Goal: Information Seeking & Learning: Check status

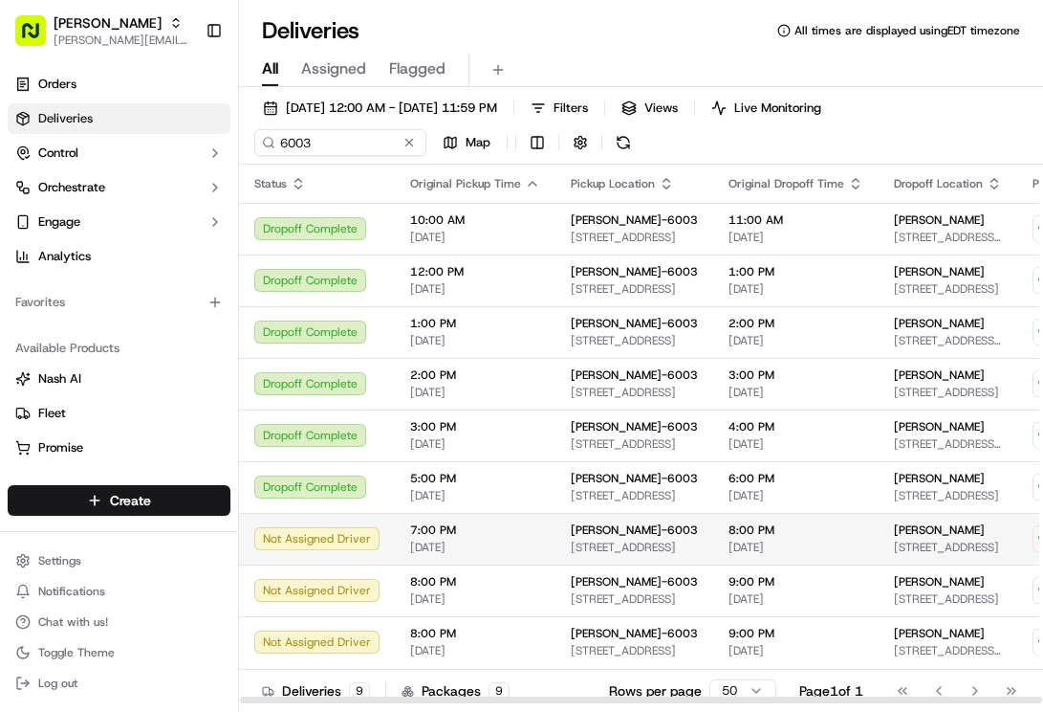
click at [335, 545] on div "Not Assigned Driver" at bounding box center [316, 538] width 125 height 23
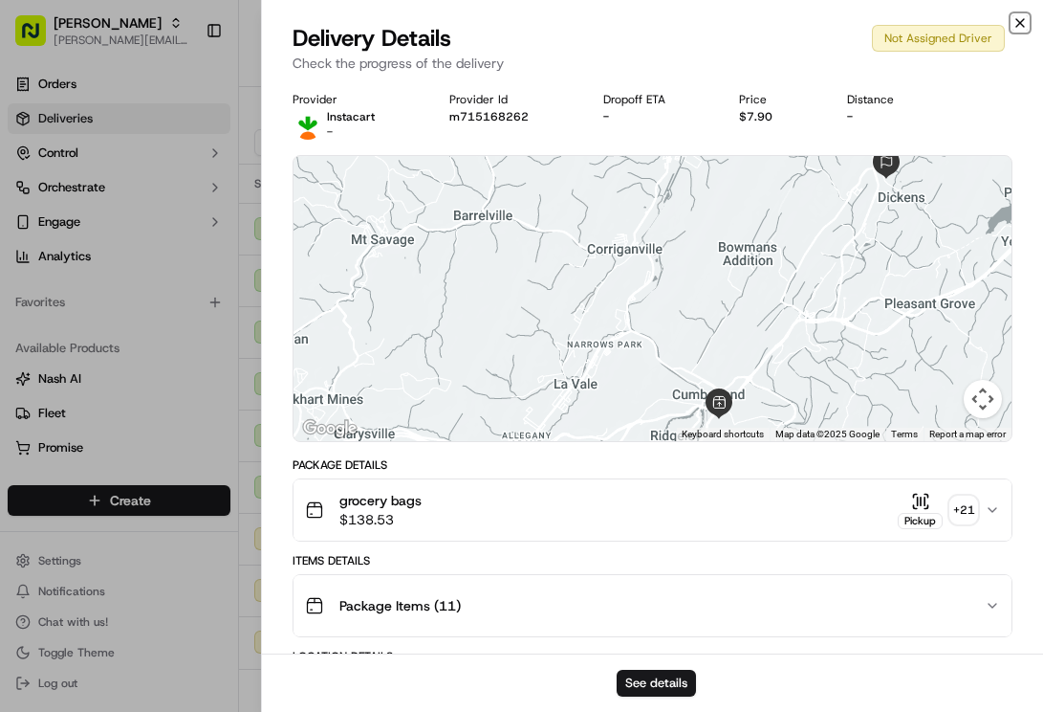
click at [1023, 23] on icon "button" at bounding box center [1020, 22] width 15 height 15
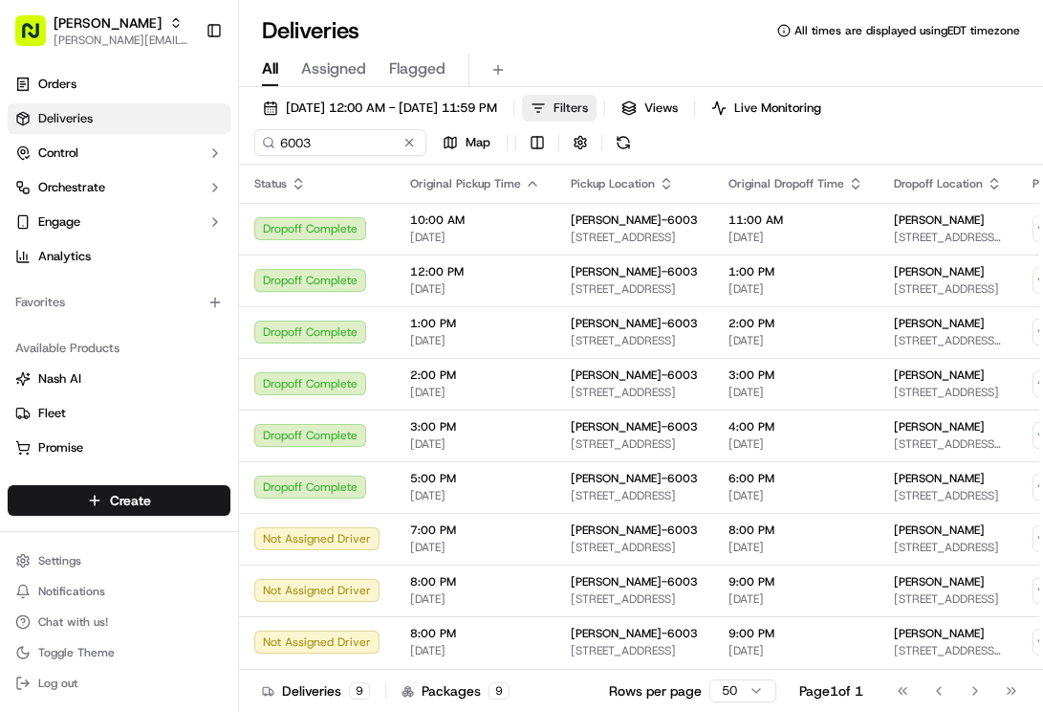
click at [588, 105] on span "Filters" at bounding box center [571, 107] width 34 height 17
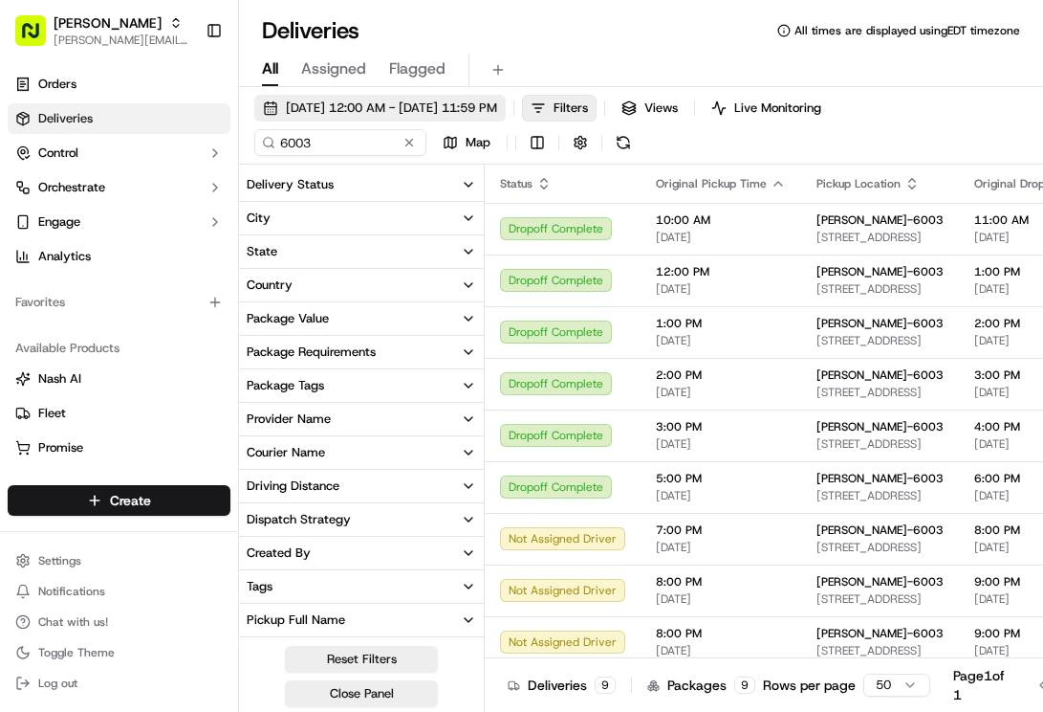
click at [445, 99] on span "[DATE] 12:00 AM - [DATE] 11:59 PM" at bounding box center [391, 107] width 211 height 17
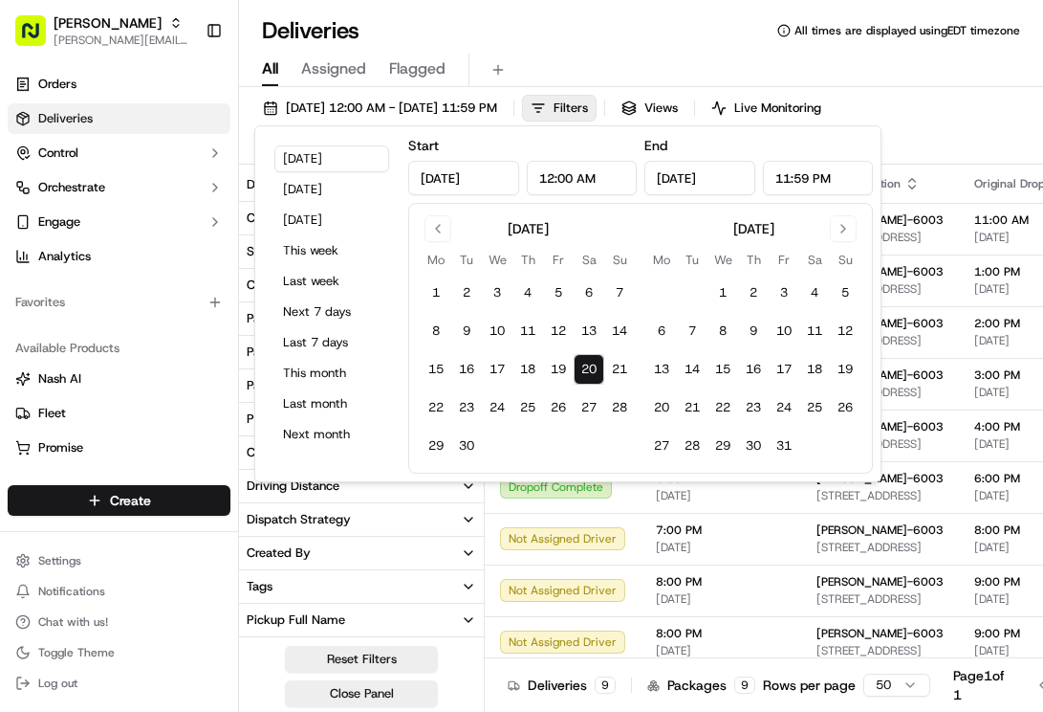
click at [583, 369] on button "20" at bounding box center [589, 369] width 31 height 31
click at [911, 137] on div "[DATE] 12:00 AM - [DATE] 11:59 PM Filters Views Live Monitoring 6003 Map" at bounding box center [641, 130] width 804 height 70
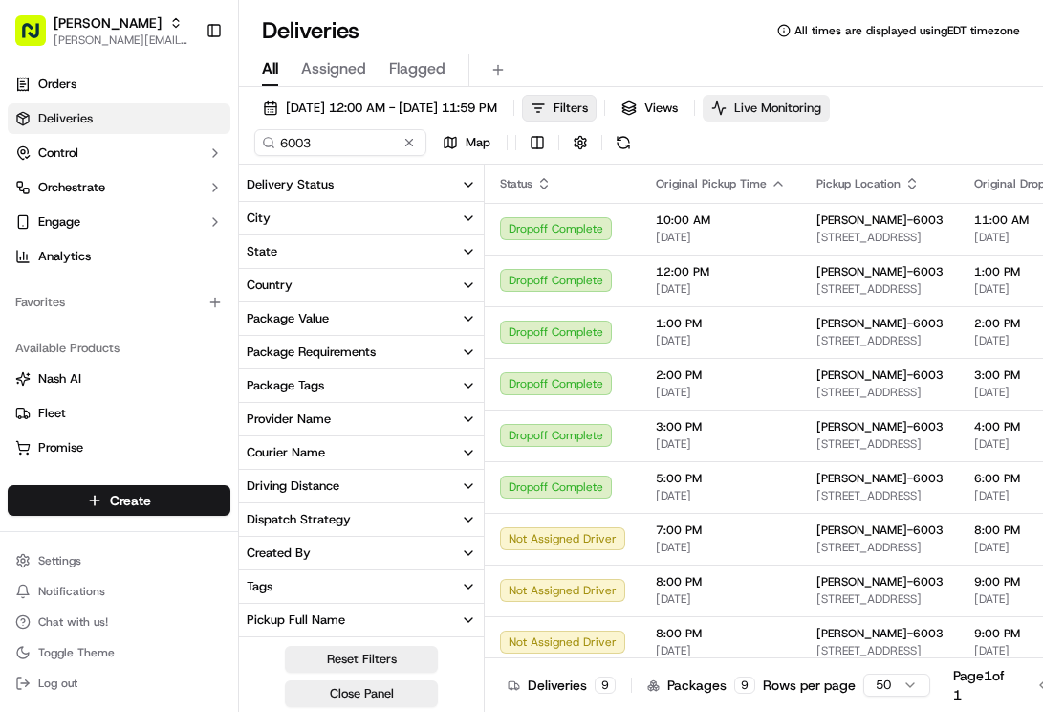
click at [808, 100] on button "Live Monitoring" at bounding box center [766, 108] width 127 height 27
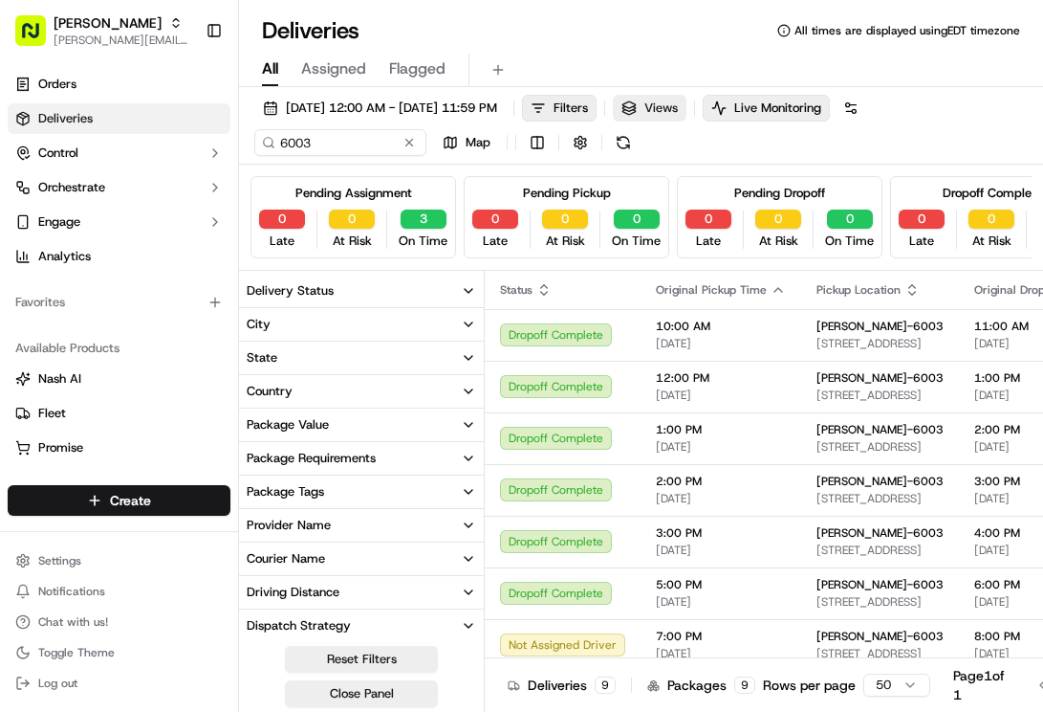
click at [678, 110] on span "Views" at bounding box center [661, 107] width 33 height 17
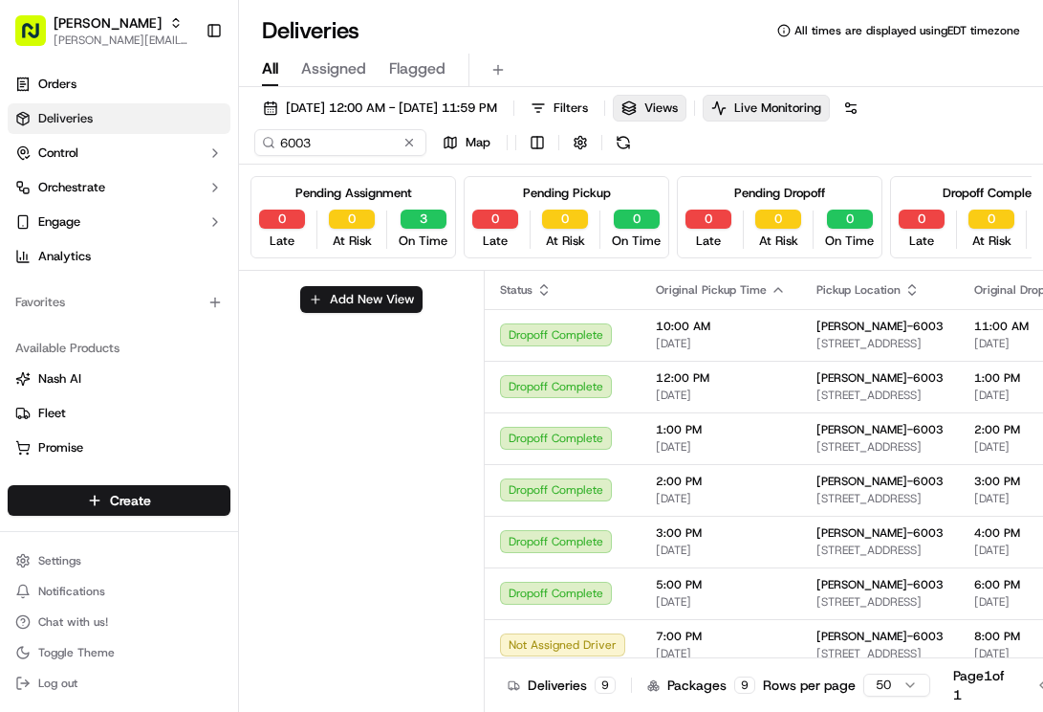
click at [246, 107] on div "[DATE] 12:00 AM - [DATE] 11:59 PM Filters Views Live Monitoring 6003 Map" at bounding box center [641, 130] width 804 height 70
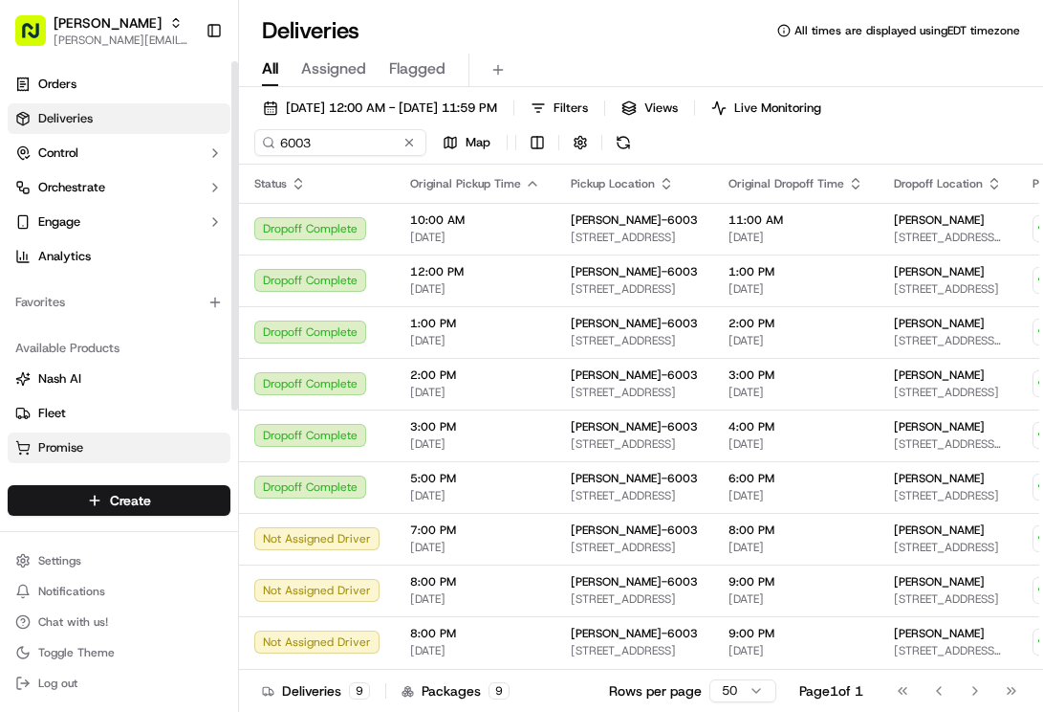
click at [45, 445] on span "Promise" at bounding box center [60, 447] width 45 height 17
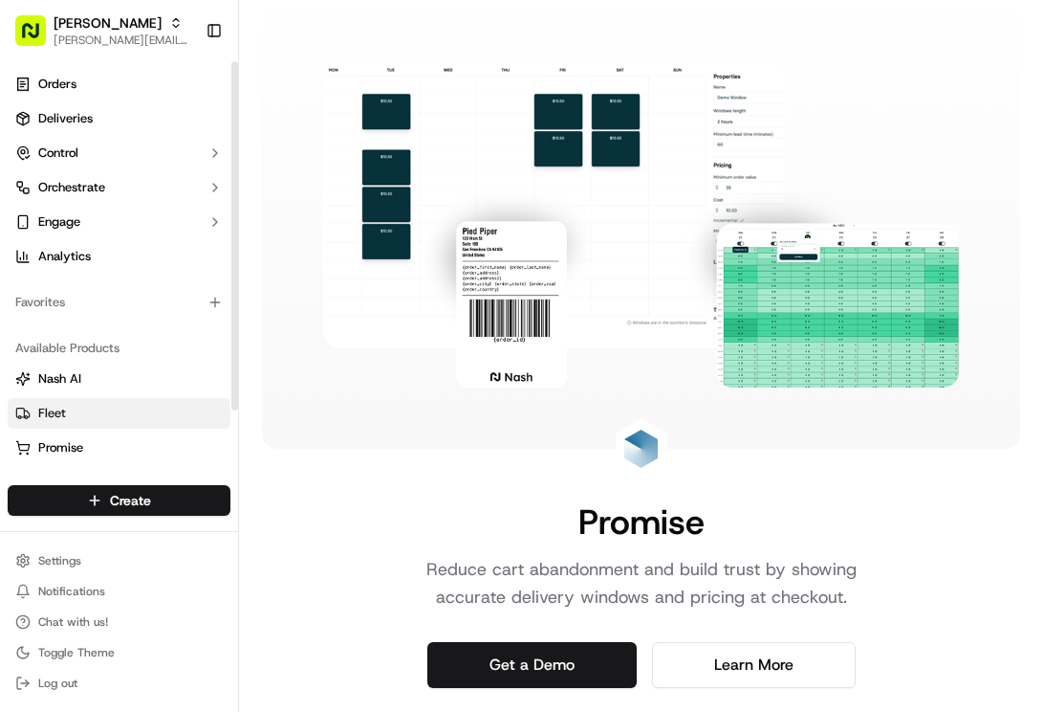
click at [54, 413] on span "Fleet" at bounding box center [52, 413] width 28 height 17
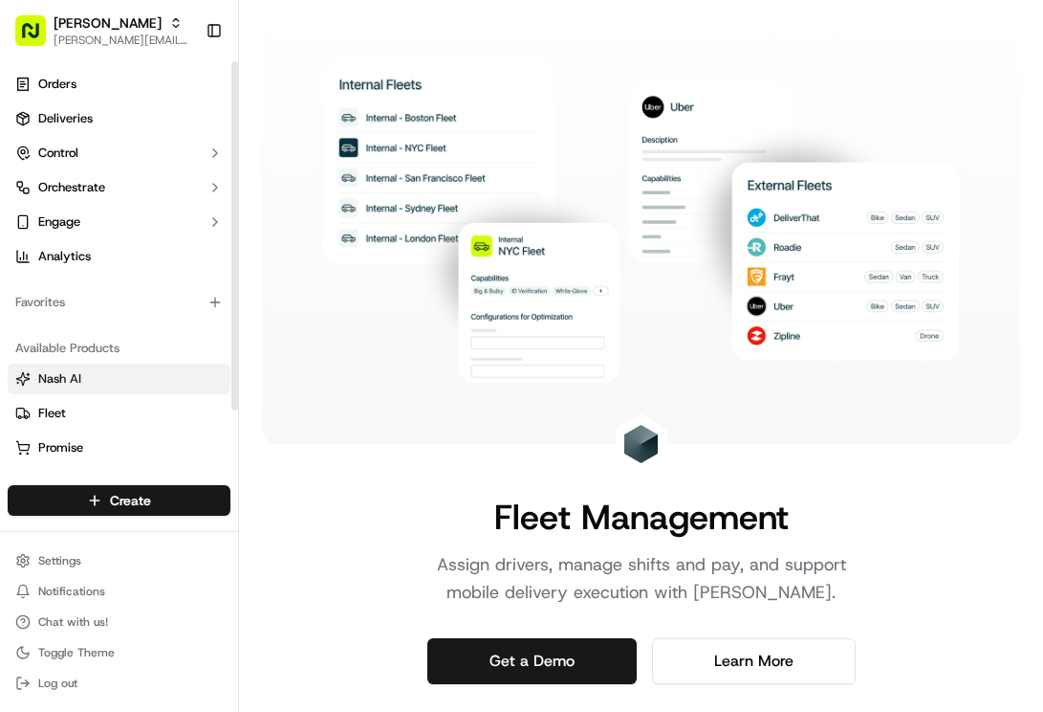
click at [59, 382] on span "Nash AI" at bounding box center [59, 378] width 43 height 17
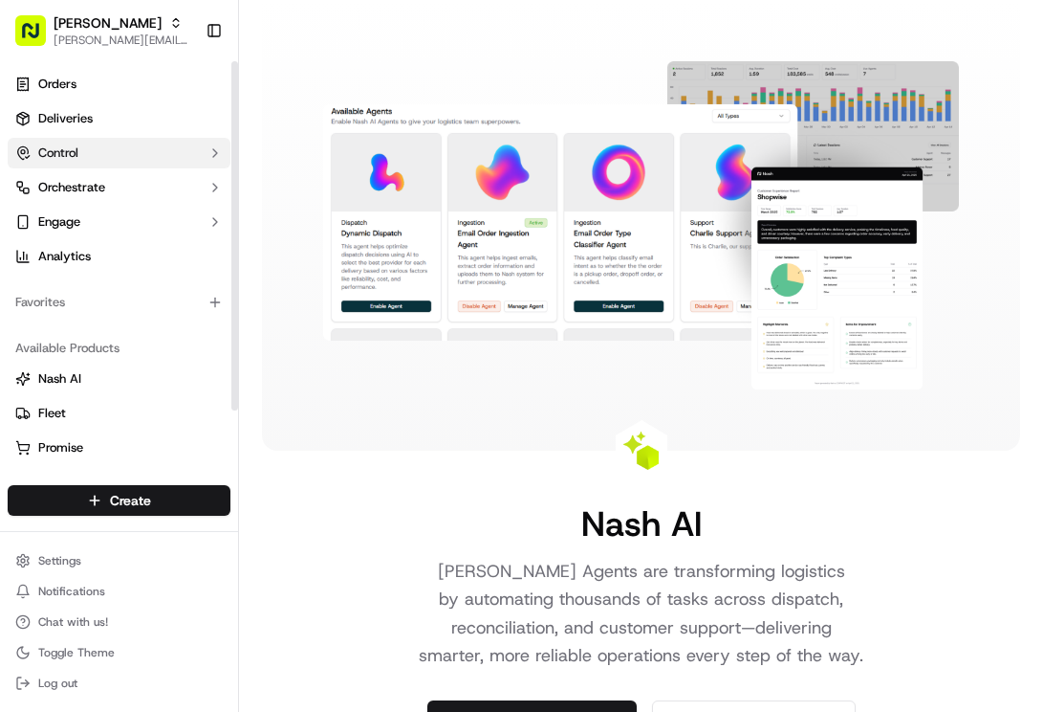
click at [78, 158] on span "Control" at bounding box center [58, 152] width 40 height 17
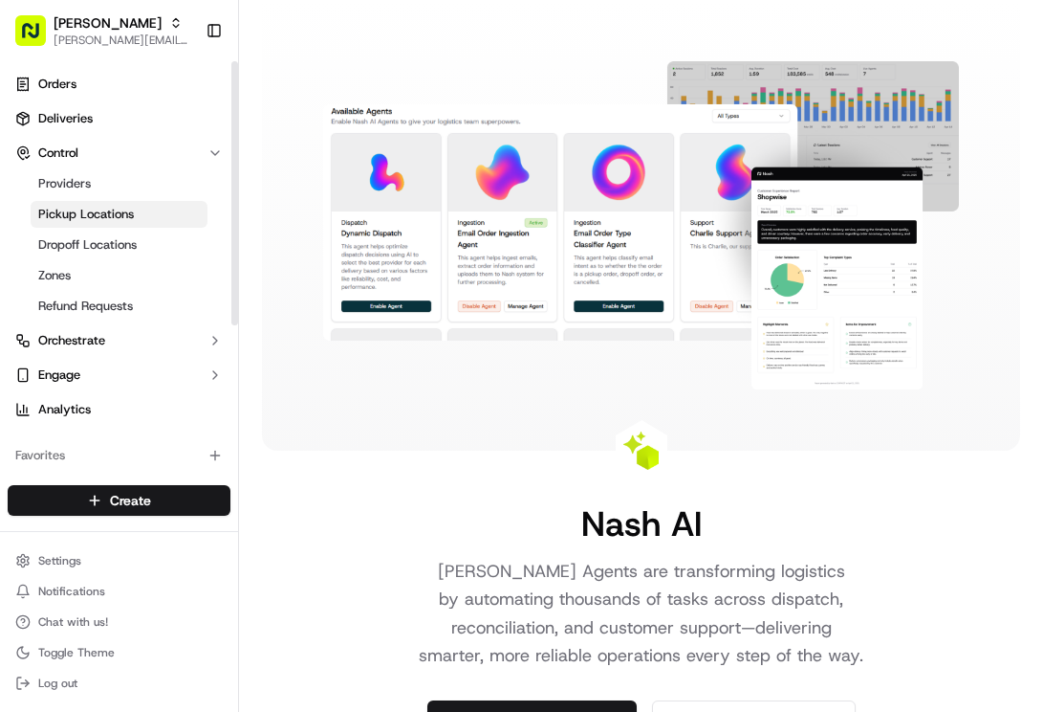
click at [85, 218] on span "Pickup Locations" at bounding box center [86, 214] width 96 height 17
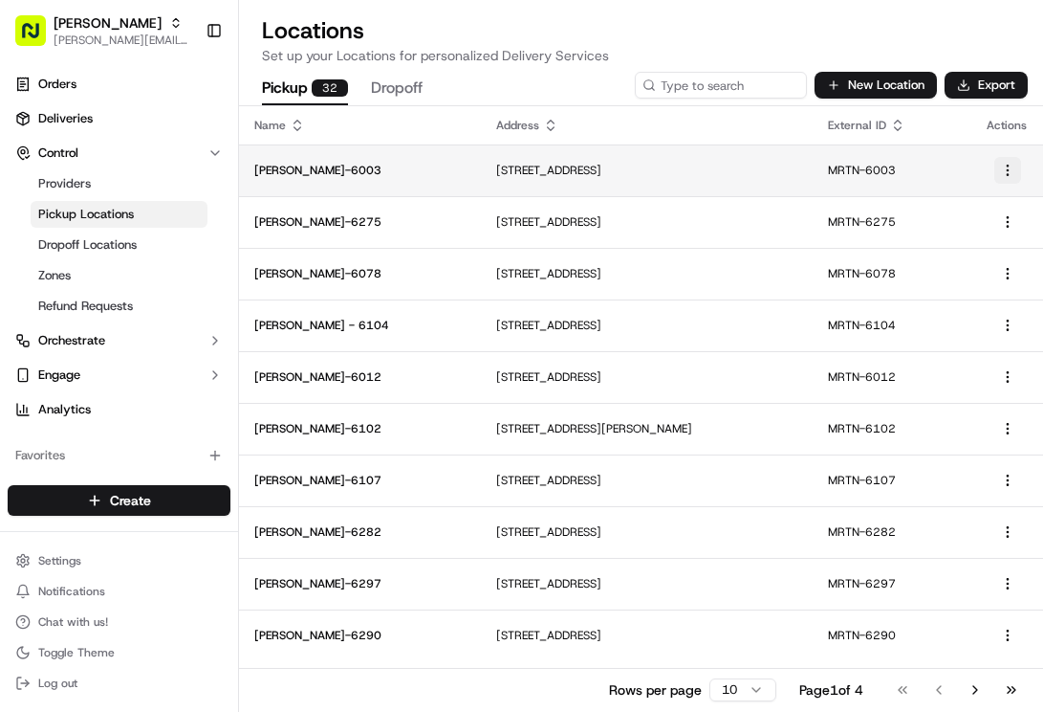
click at [1010, 166] on html "Martin's lowery.laci@giantmartins.com Toggle Sidebar Orders Deliveries Control …" at bounding box center [521, 356] width 1043 height 712
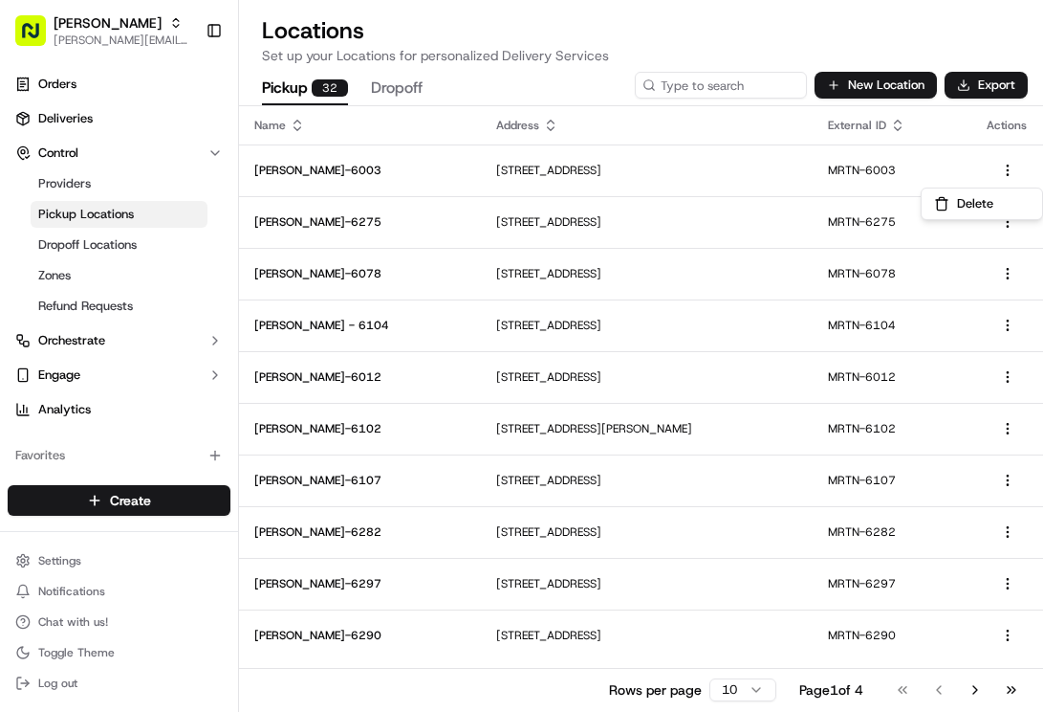
click at [948, 166] on html "Martin's lowery.laci@giantmartins.com Toggle Sidebar Orders Deliveries Control …" at bounding box center [521, 356] width 1043 height 712
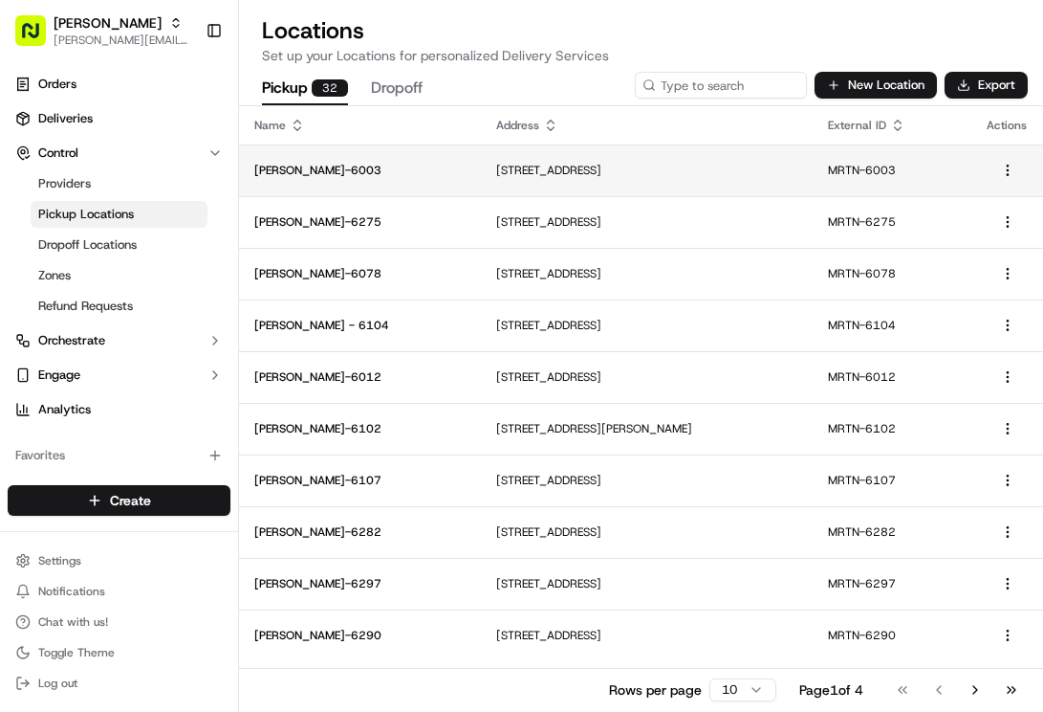
click at [558, 170] on p "739 Park St, Cumberland, MD 21502, USA" at bounding box center [646, 170] width 301 height 15
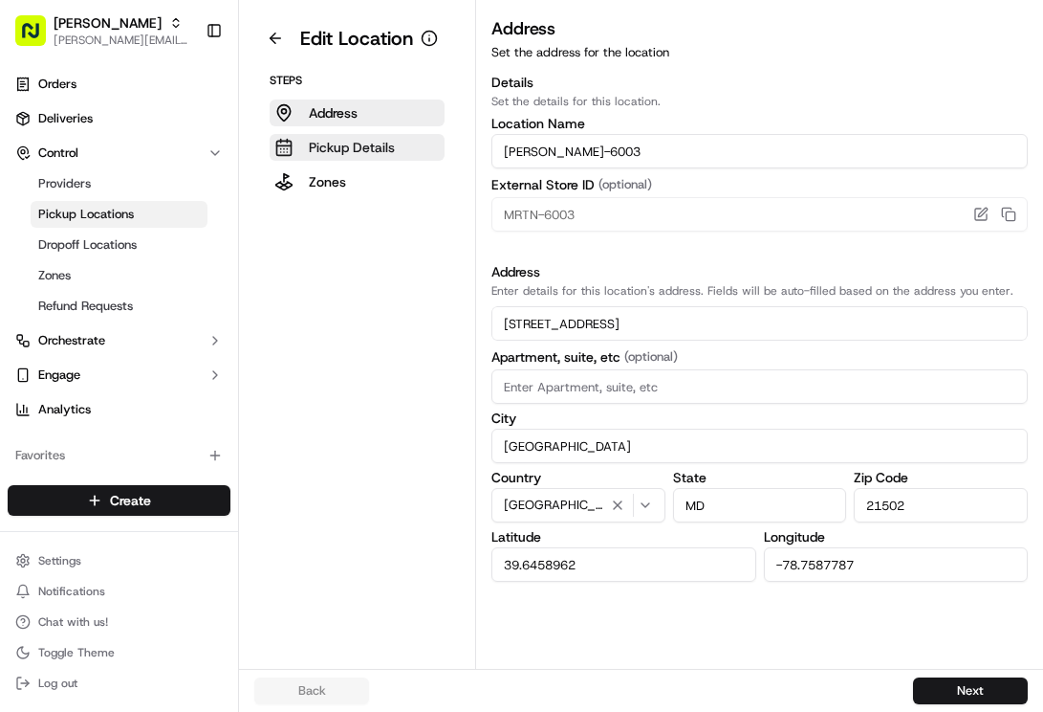
click at [365, 151] on p "Pickup Details" at bounding box center [352, 147] width 86 height 19
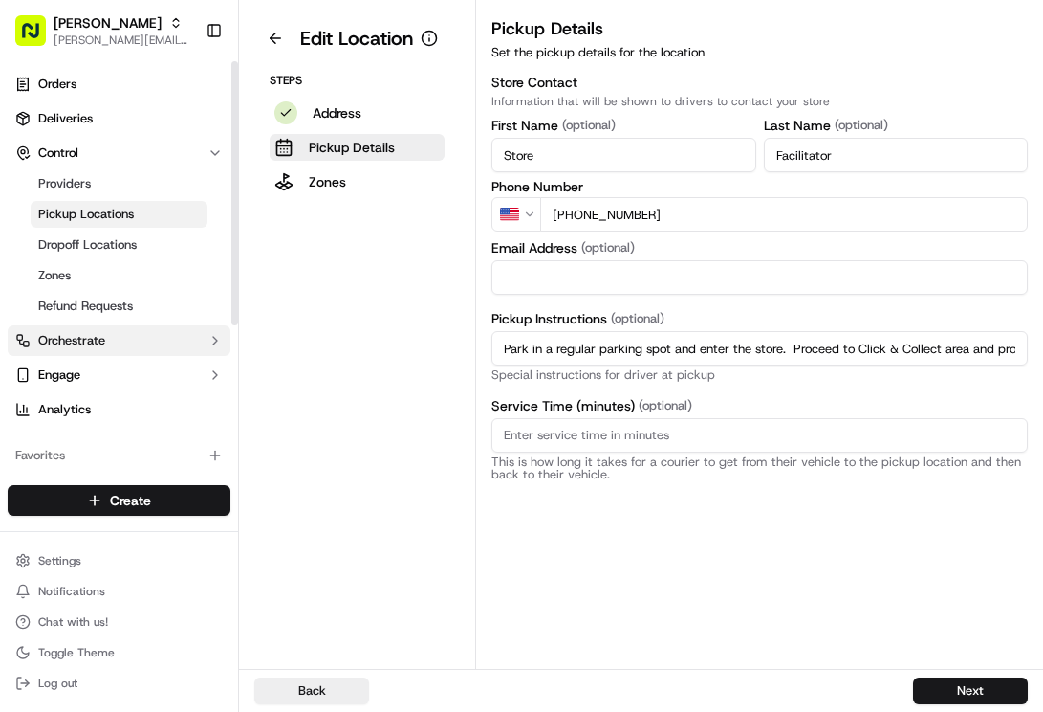
click at [85, 346] on span "Orchestrate" at bounding box center [71, 340] width 67 height 17
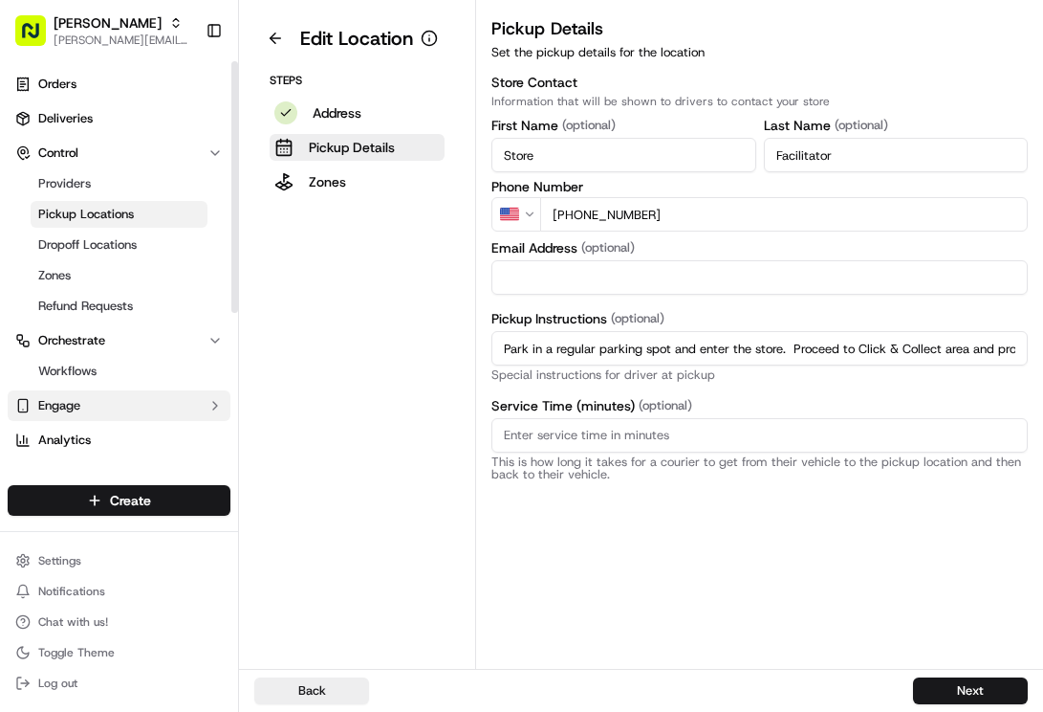
click at [89, 406] on button "Engage" at bounding box center [119, 405] width 223 height 31
click at [78, 214] on span "Pickup Locations" at bounding box center [86, 214] width 96 height 17
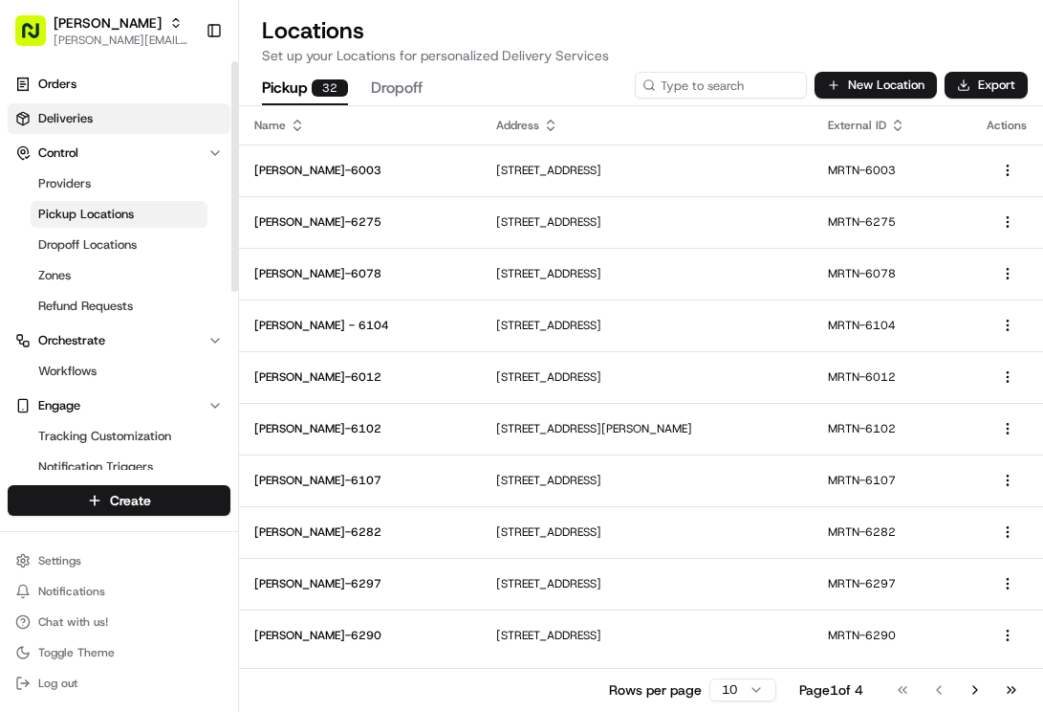
click at [84, 113] on span "Deliveries" at bounding box center [65, 118] width 55 height 17
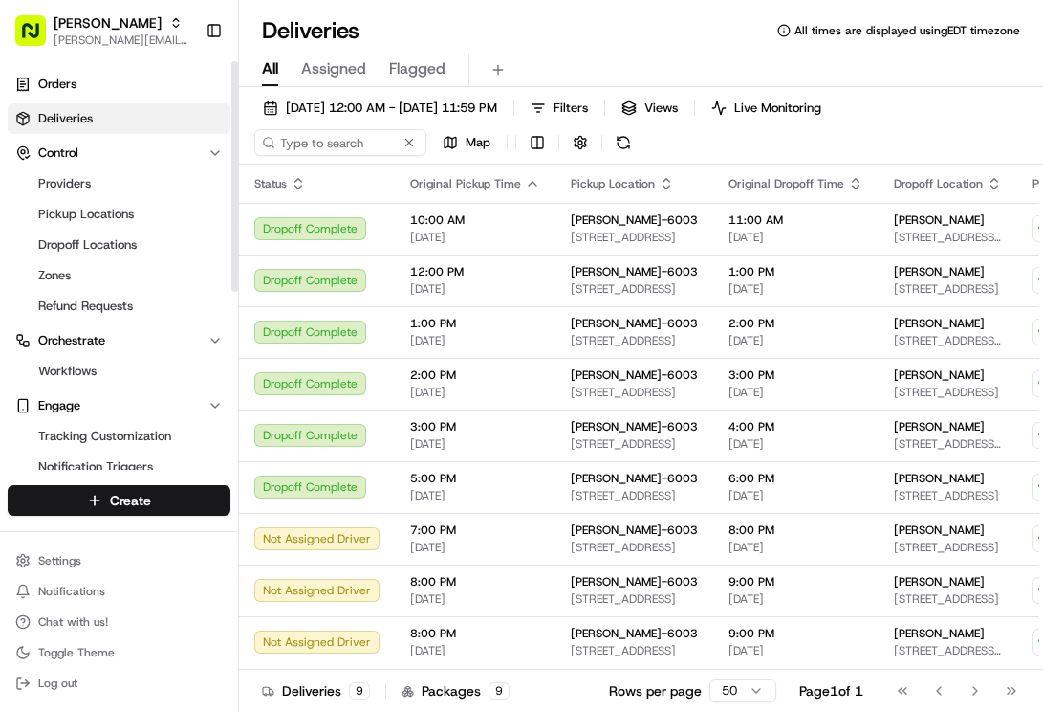
click at [334, 63] on span "Assigned" at bounding box center [333, 68] width 65 height 23
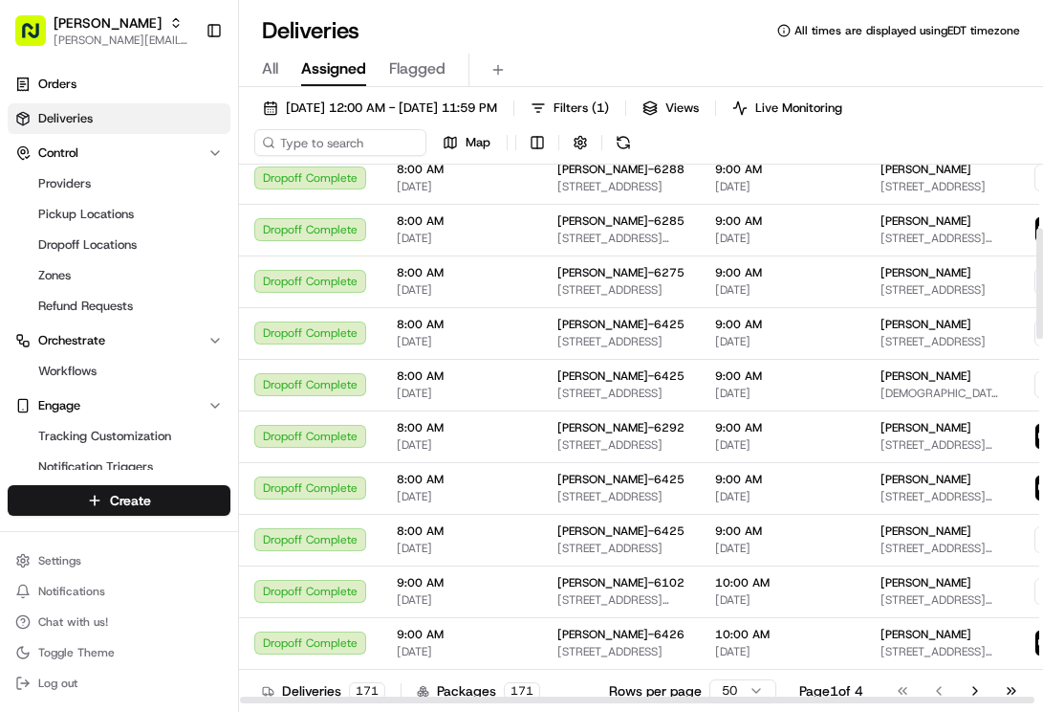
scroll to position [96, 0]
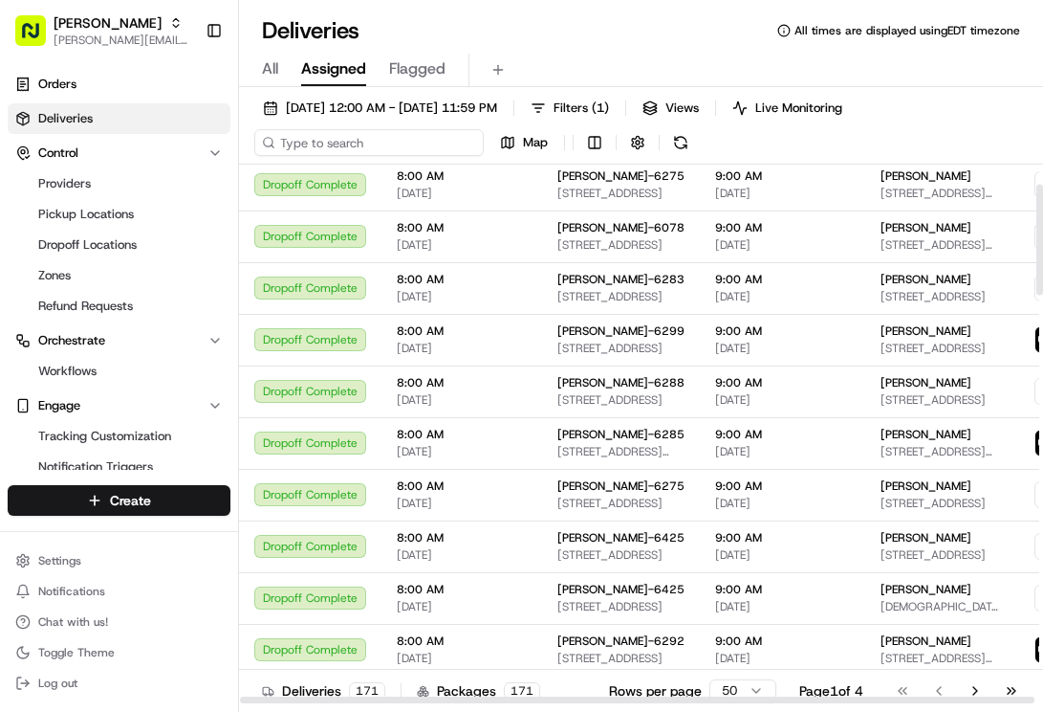
click at [338, 144] on input at bounding box center [369, 142] width 230 height 27
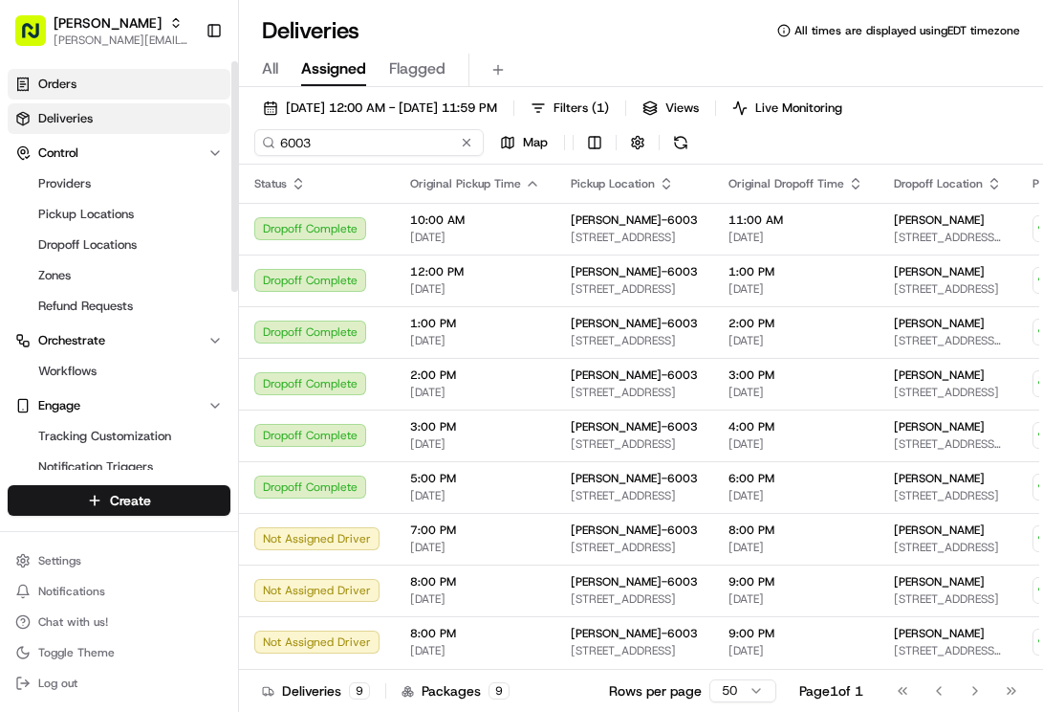
type input "6003"
click at [106, 83] on link "Orders" at bounding box center [119, 84] width 223 height 31
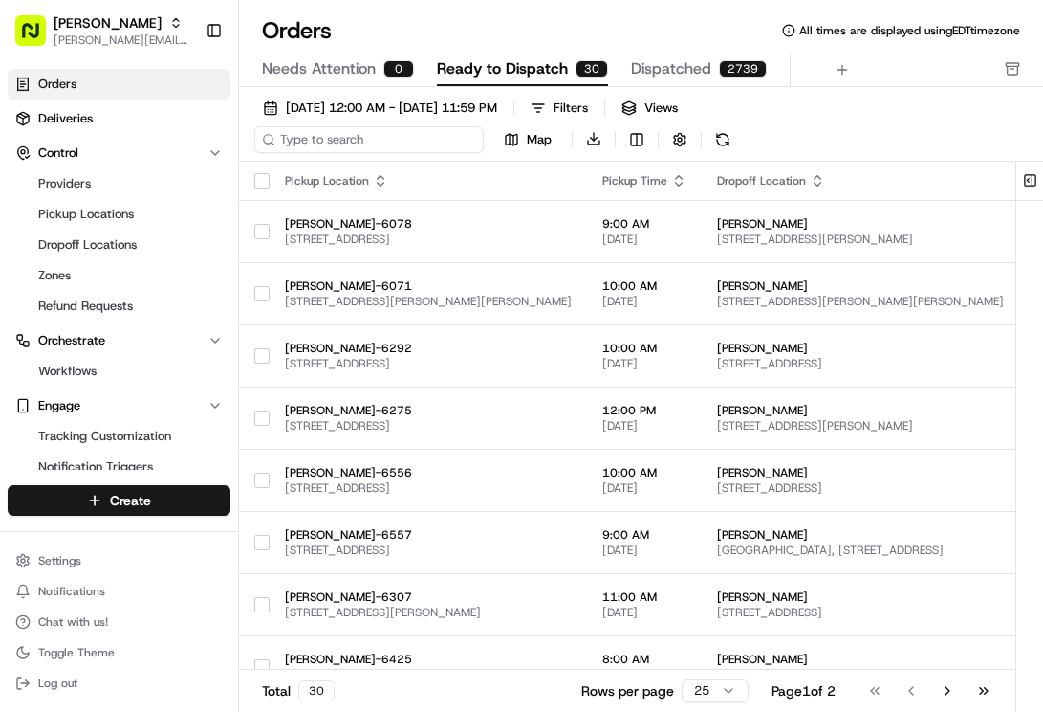
click at [314, 142] on input at bounding box center [369, 139] width 230 height 27
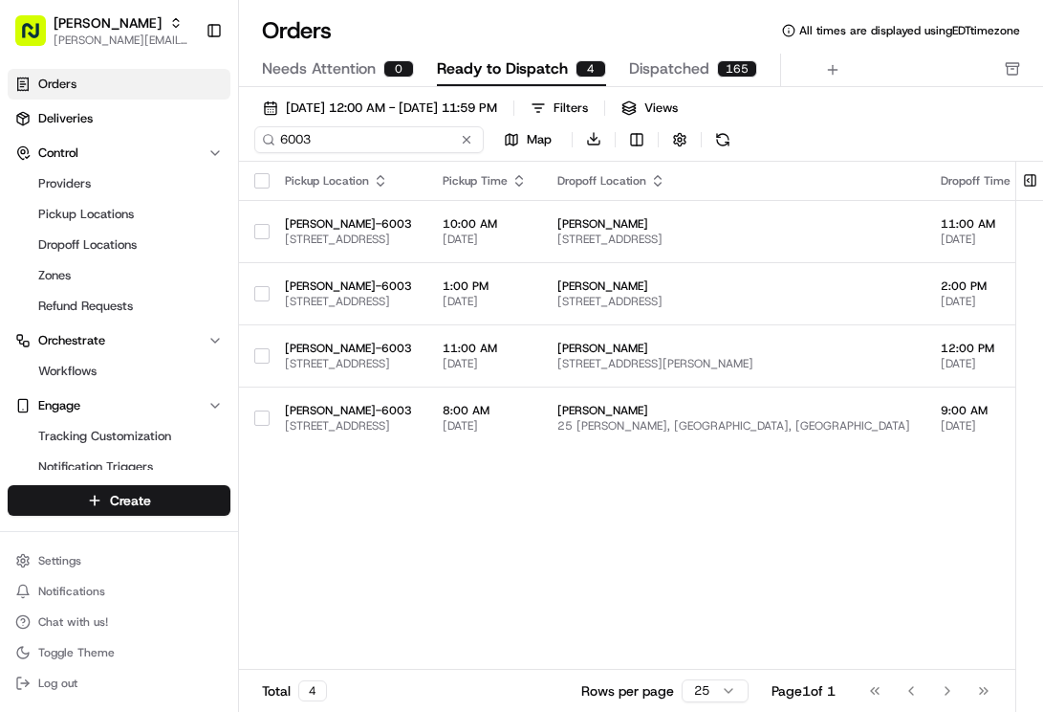
type input "6003"
click at [331, 67] on span "Needs Attention" at bounding box center [319, 68] width 114 height 23
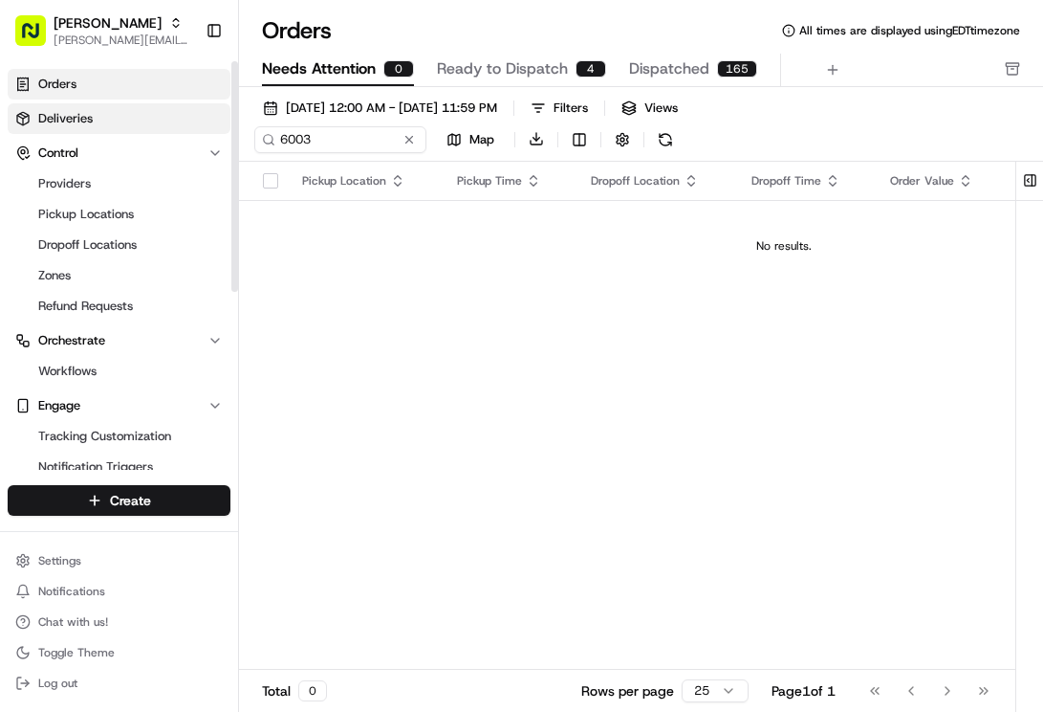
click at [97, 126] on link "Deliveries" at bounding box center [119, 118] width 223 height 31
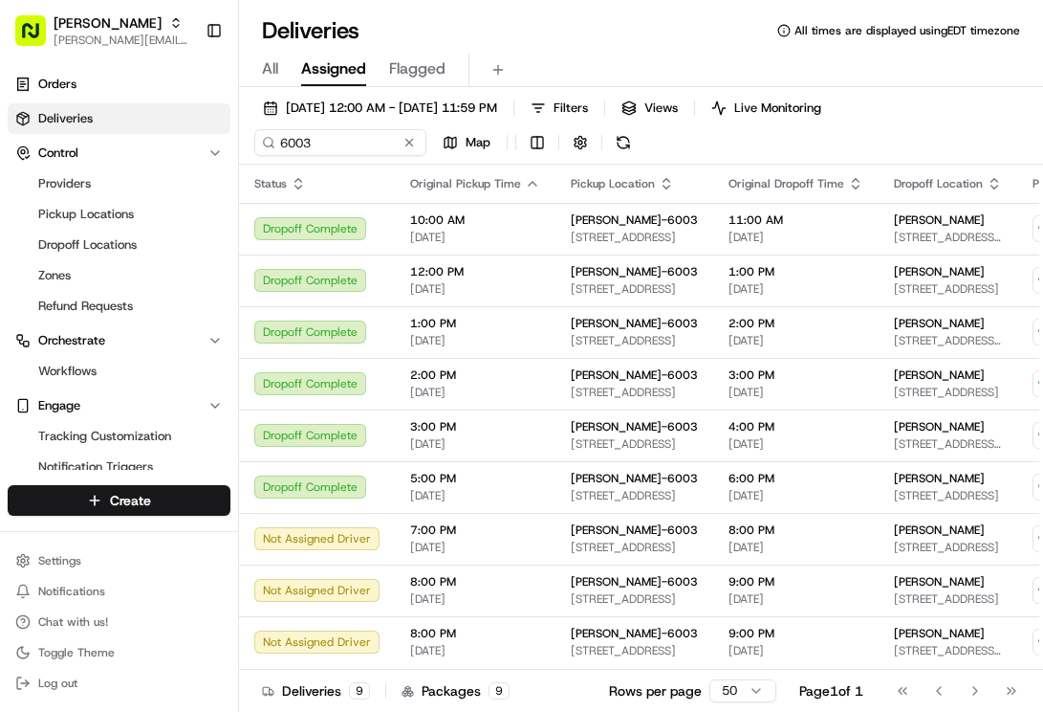
click at [412, 70] on span "Flagged" at bounding box center [417, 68] width 56 height 23
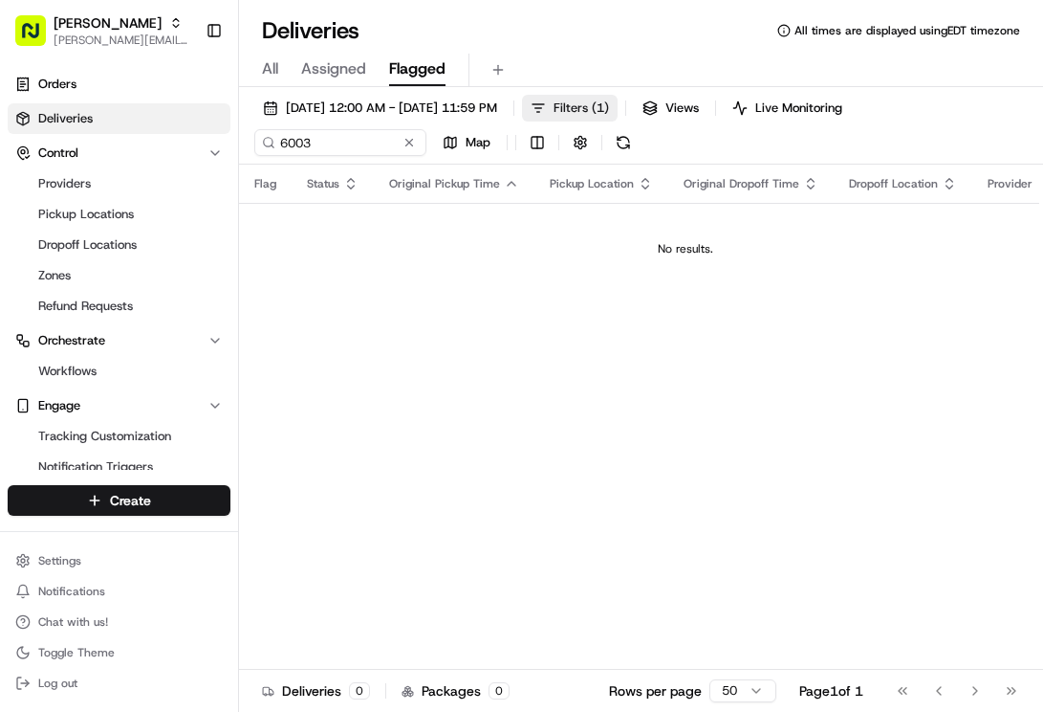
click at [609, 115] on span "Filters ( 1 )" at bounding box center [581, 107] width 55 height 17
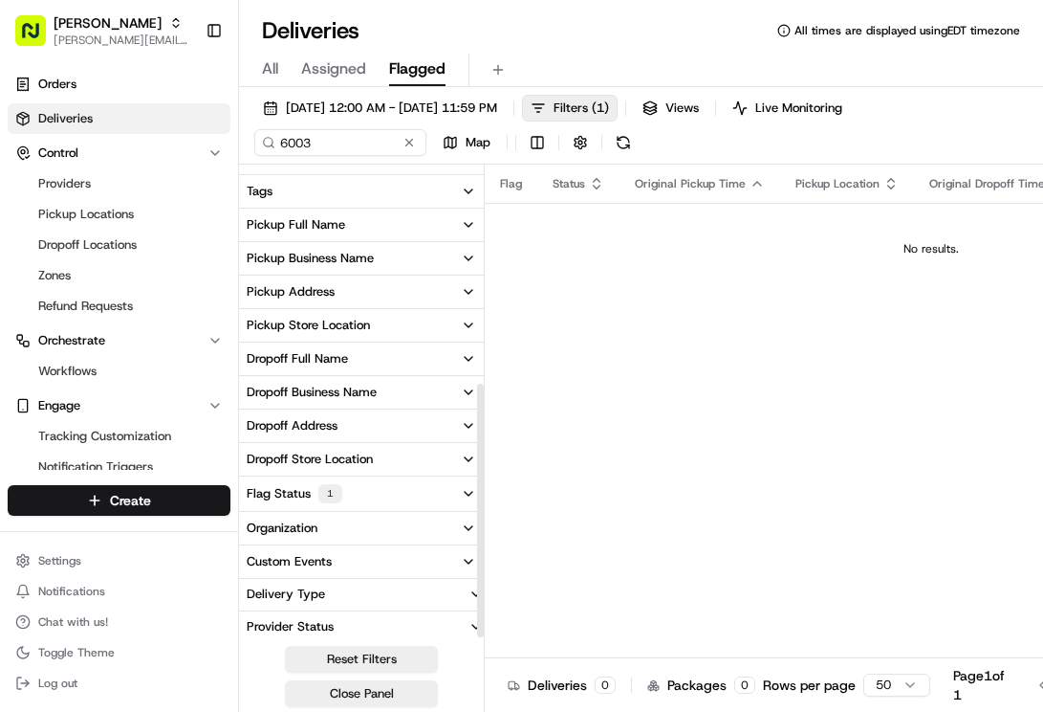
scroll to position [401, 0]
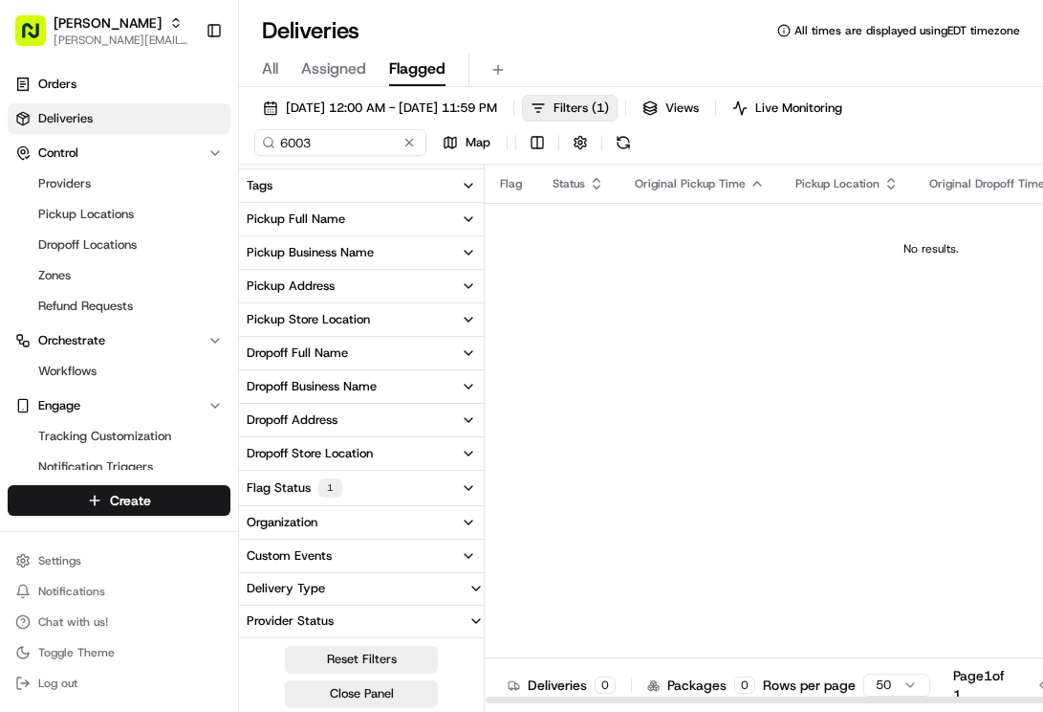
click at [470, 484] on icon "button" at bounding box center [468, 487] width 15 height 15
click at [618, 494] on div "Flag Status Original Pickup Time Pickup Location Original Dropoff Time Dropoff …" at bounding box center [931, 434] width 893 height 539
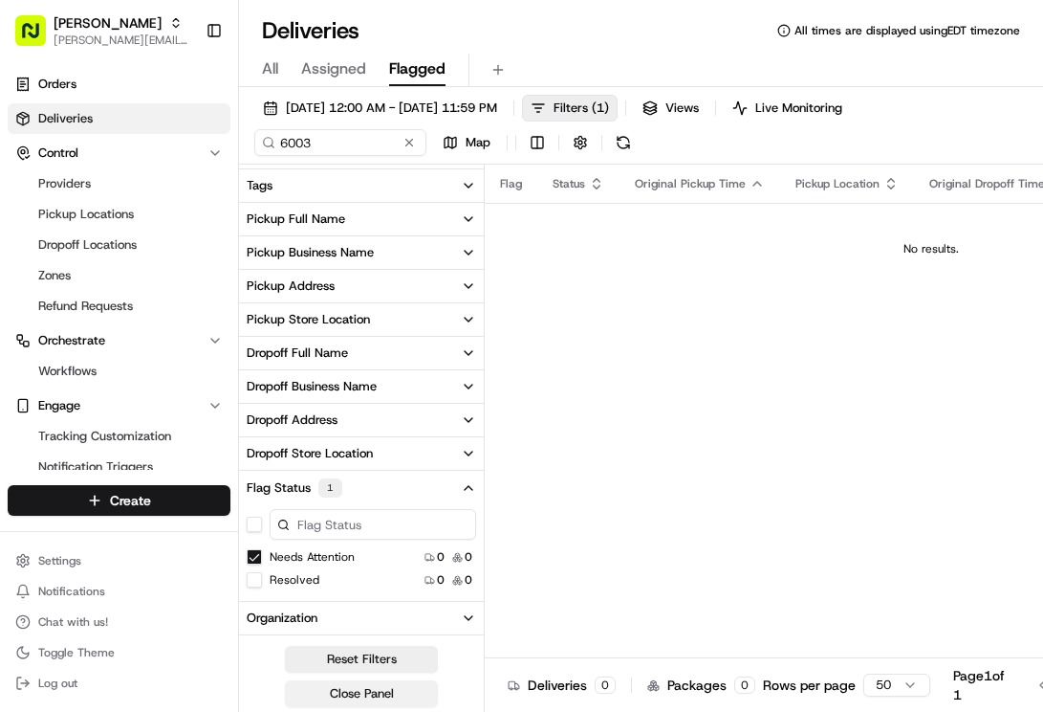
click at [362, 695] on button "Close Panel" at bounding box center [361, 693] width 153 height 27
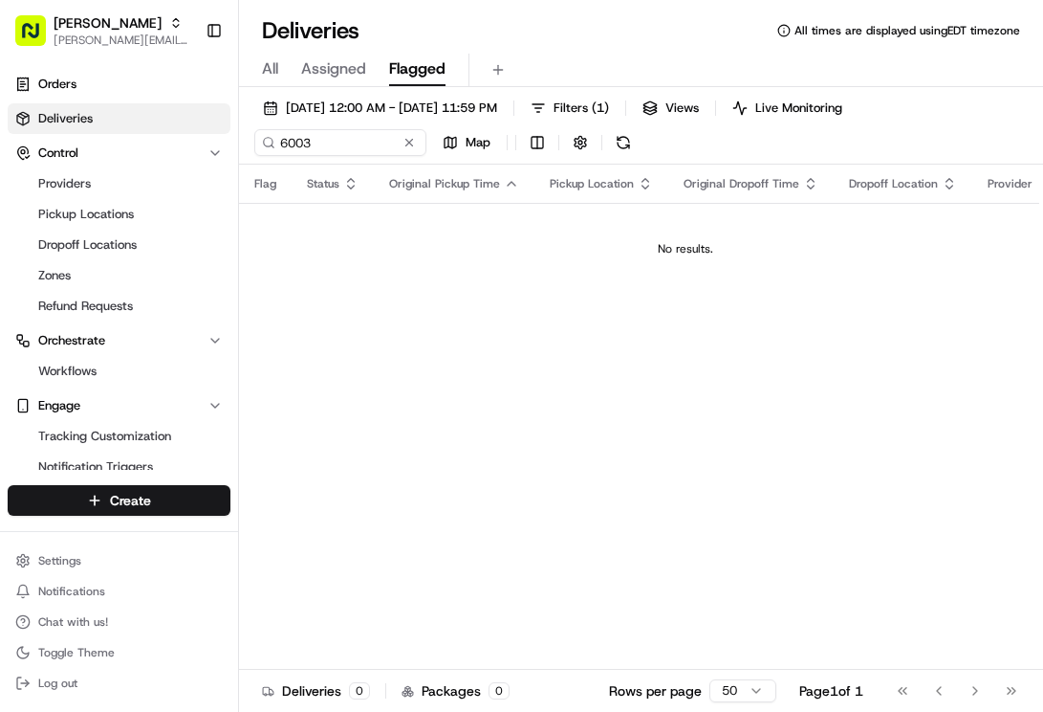
click at [333, 72] on span "Assigned" at bounding box center [333, 68] width 65 height 23
